Goal: Information Seeking & Learning: Learn about a topic

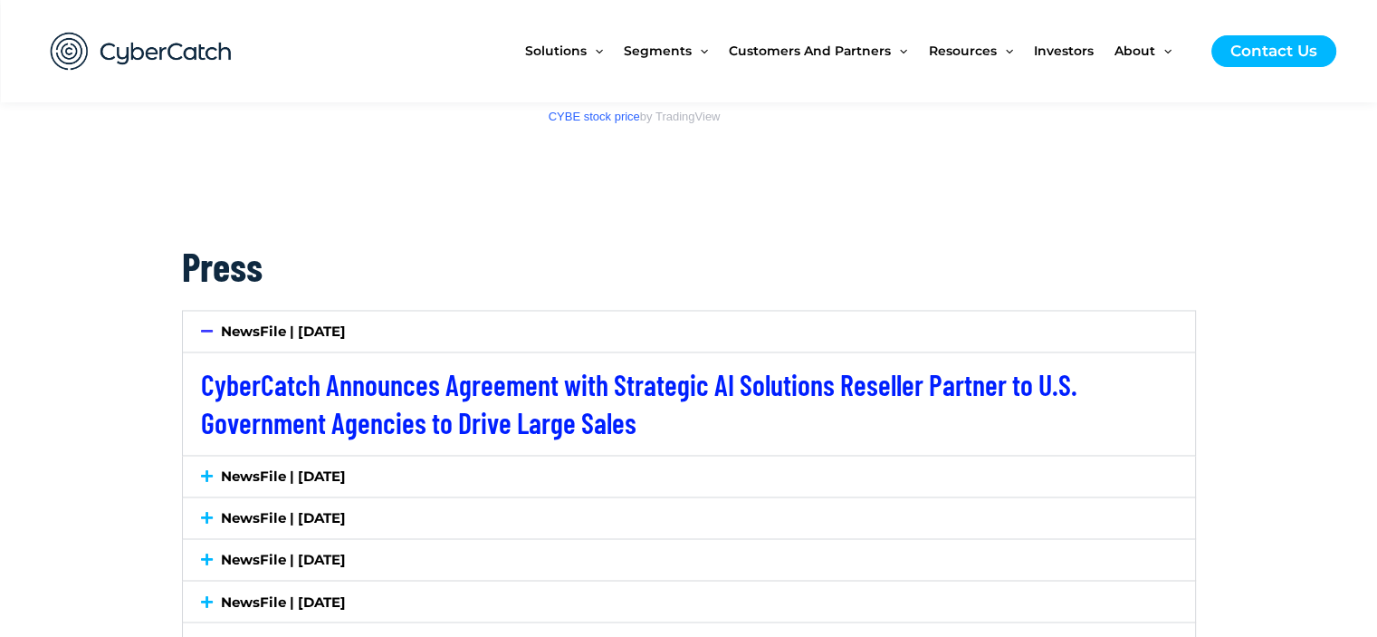
scroll to position [2988, 0]
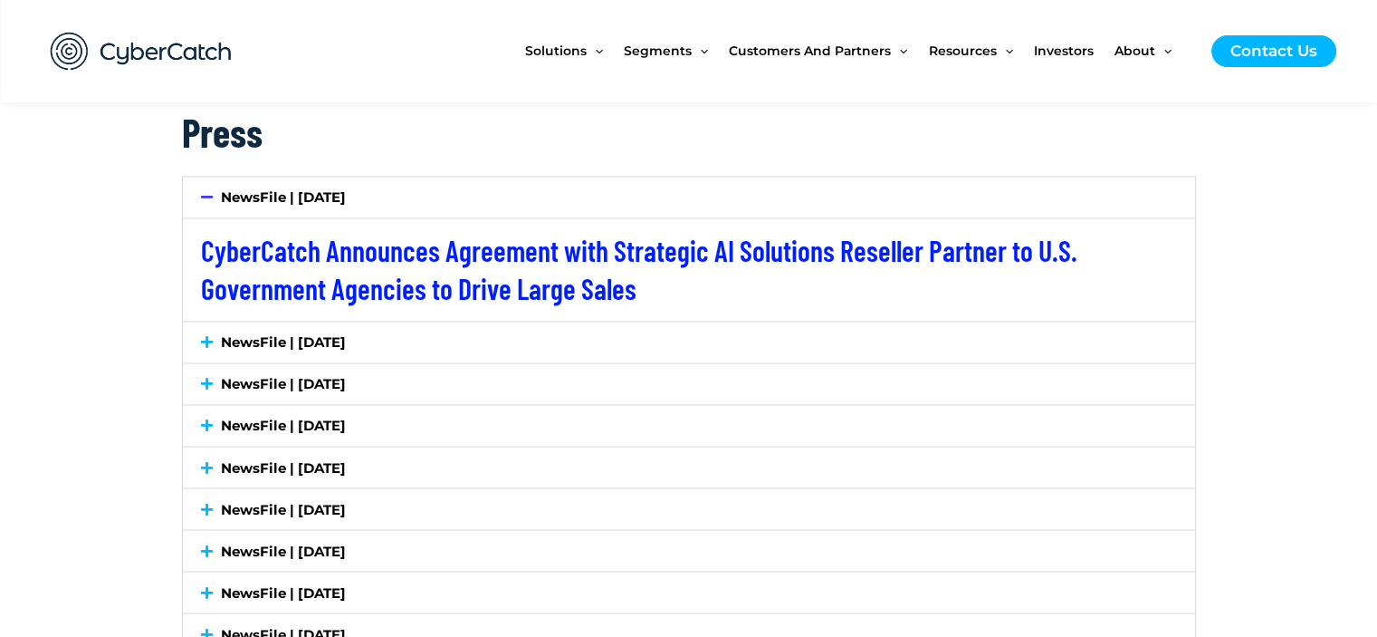
click at [448, 327] on div "NewsFile | [DATE]" at bounding box center [689, 341] width 1012 height 41
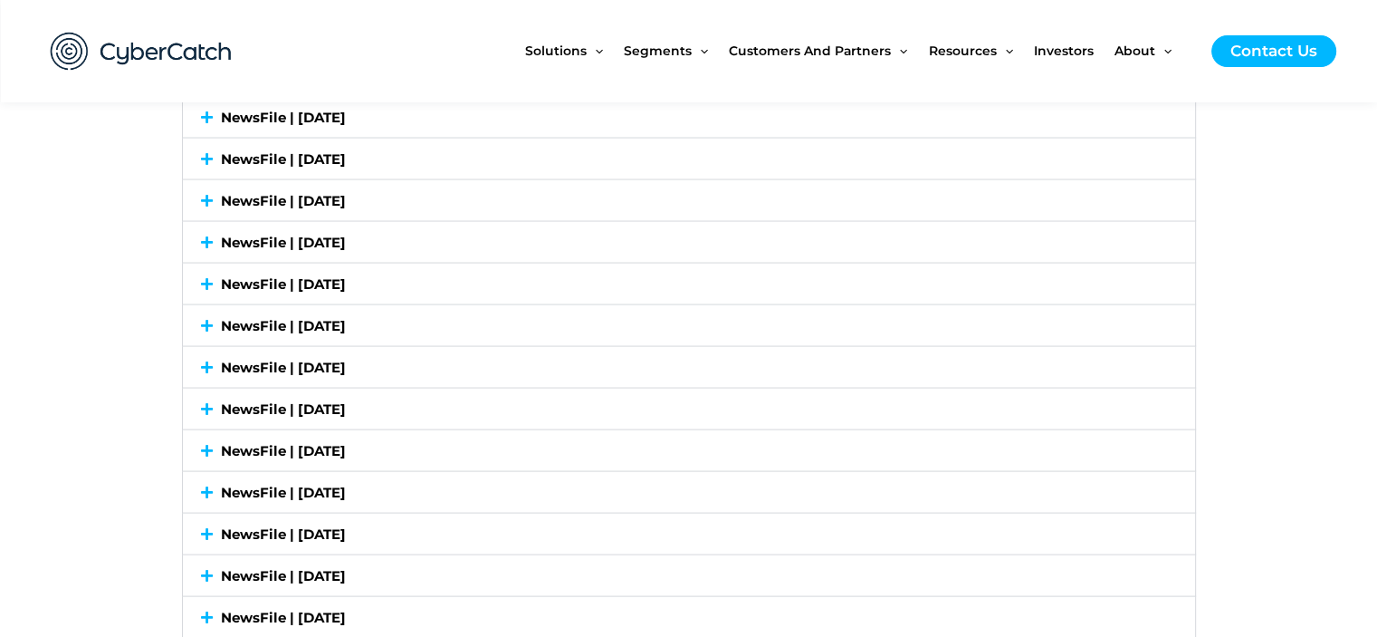
scroll to position [0, 0]
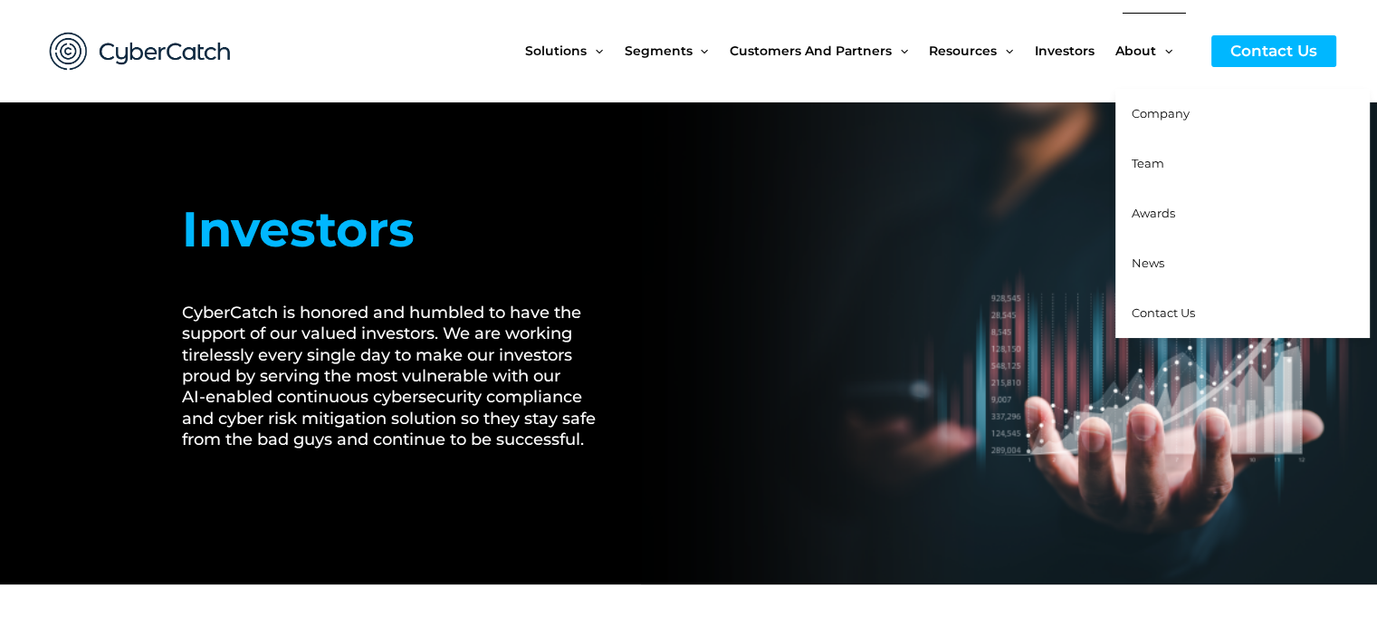
click at [1155, 264] on span "News" at bounding box center [1148, 262] width 33 height 14
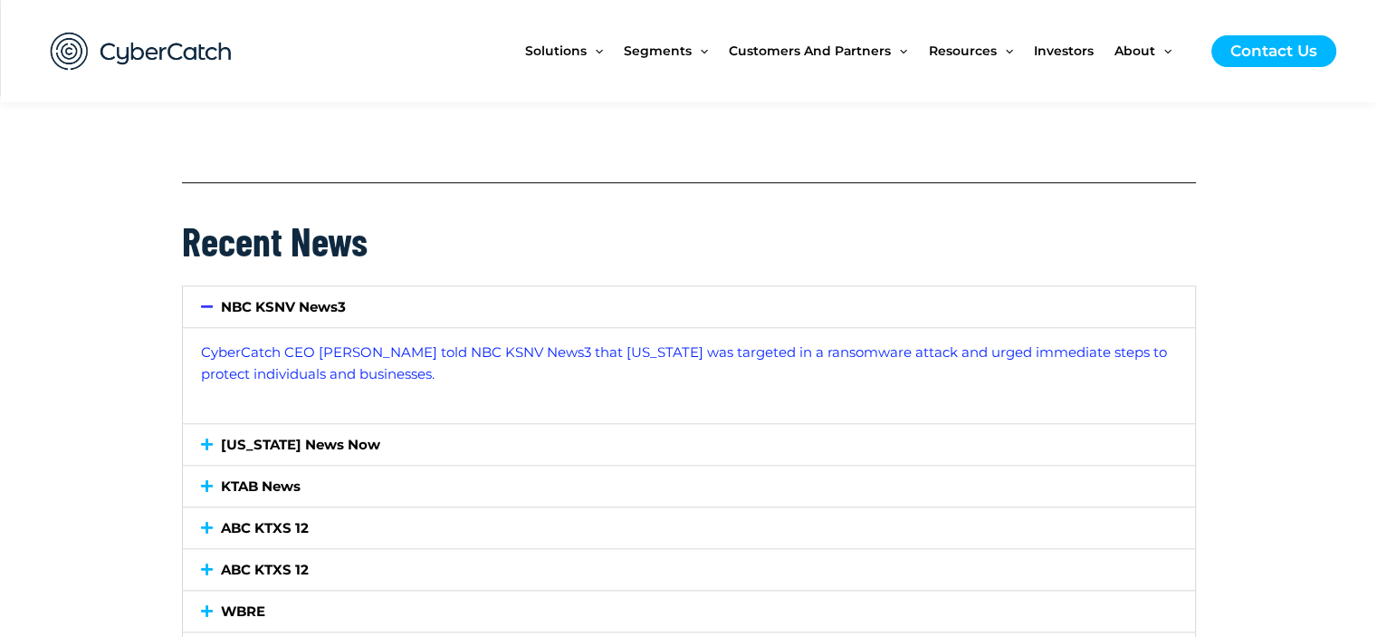
scroll to position [1721, 0]
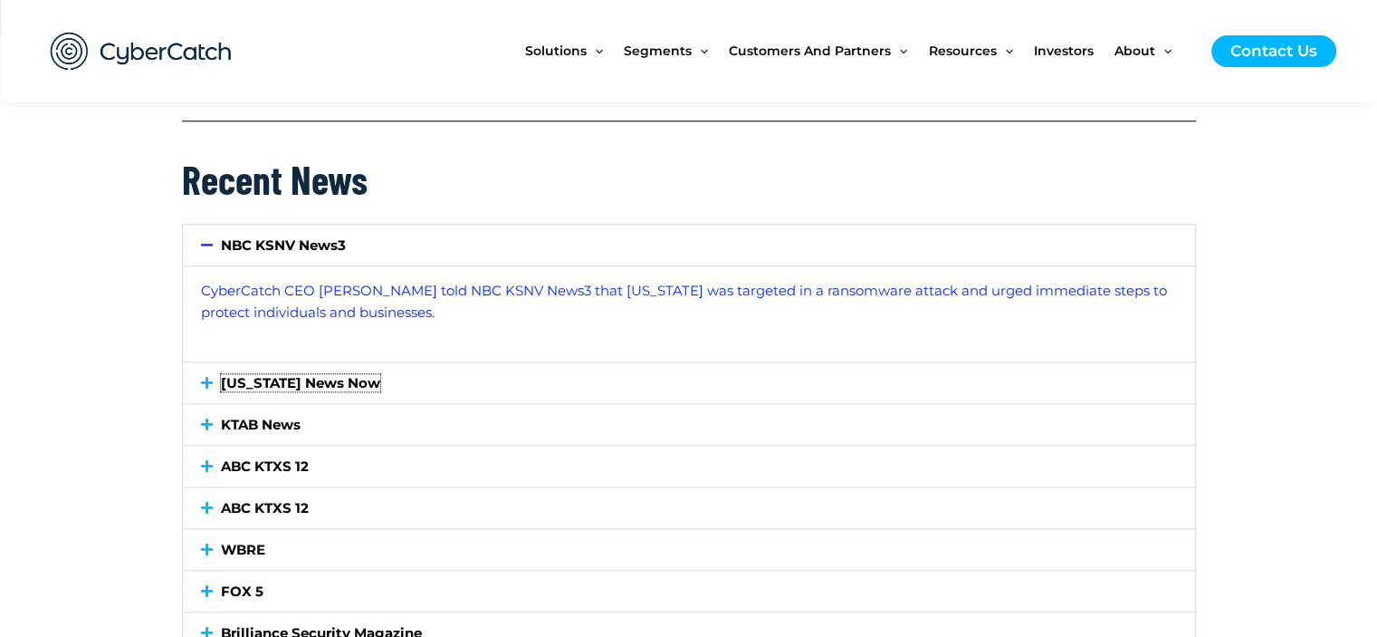
click at [324, 379] on link "[US_STATE] News Now" at bounding box center [300, 382] width 159 height 17
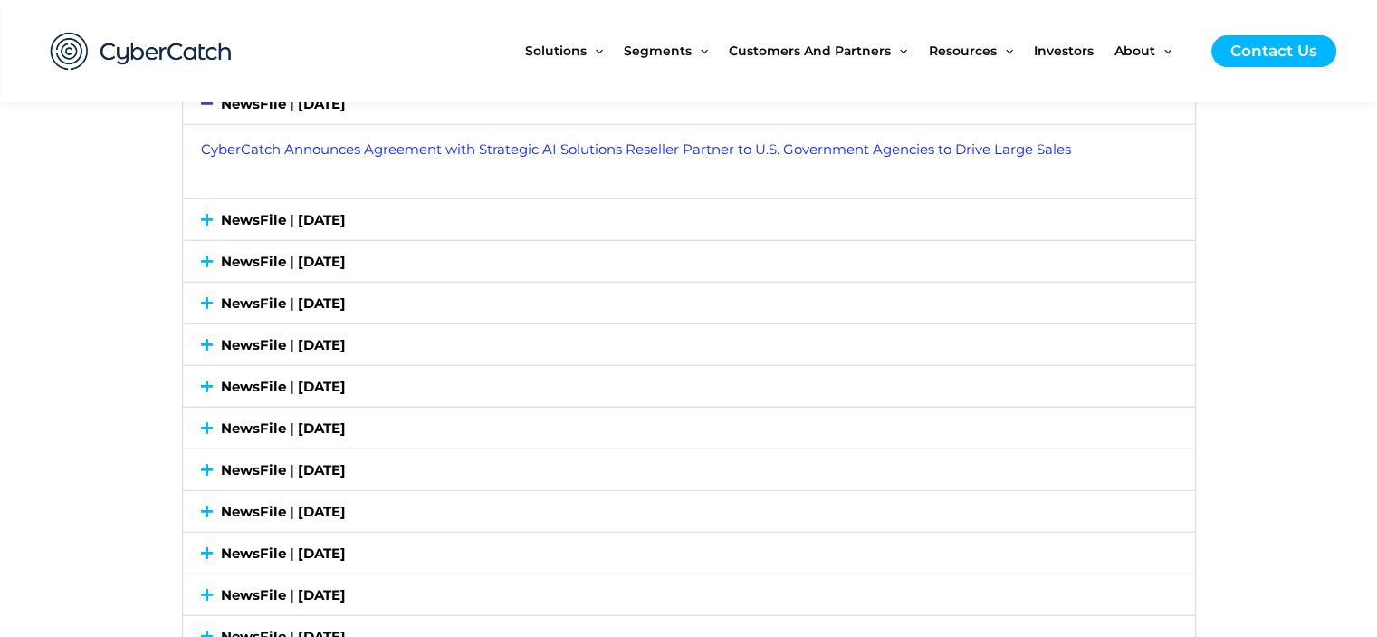
scroll to position [4618, 0]
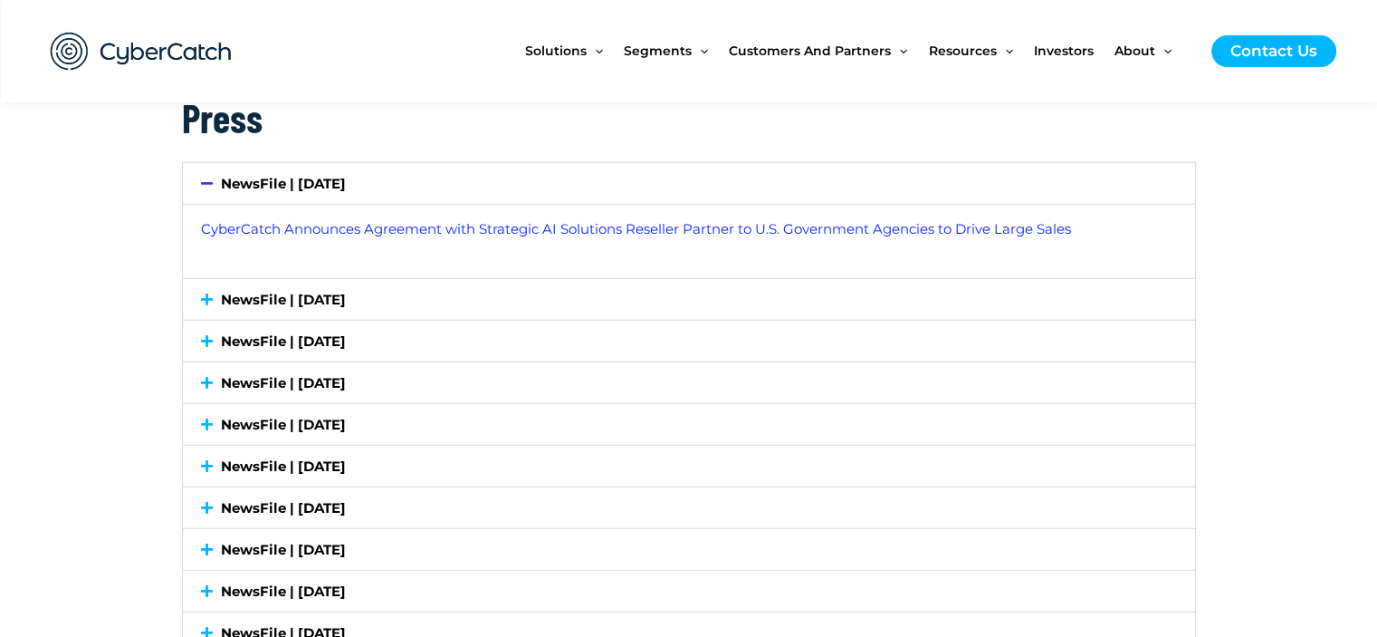
click at [565, 285] on div "NewsFile | [DATE]" at bounding box center [689, 299] width 1012 height 41
